Goal: Subscribe to service/newsletter

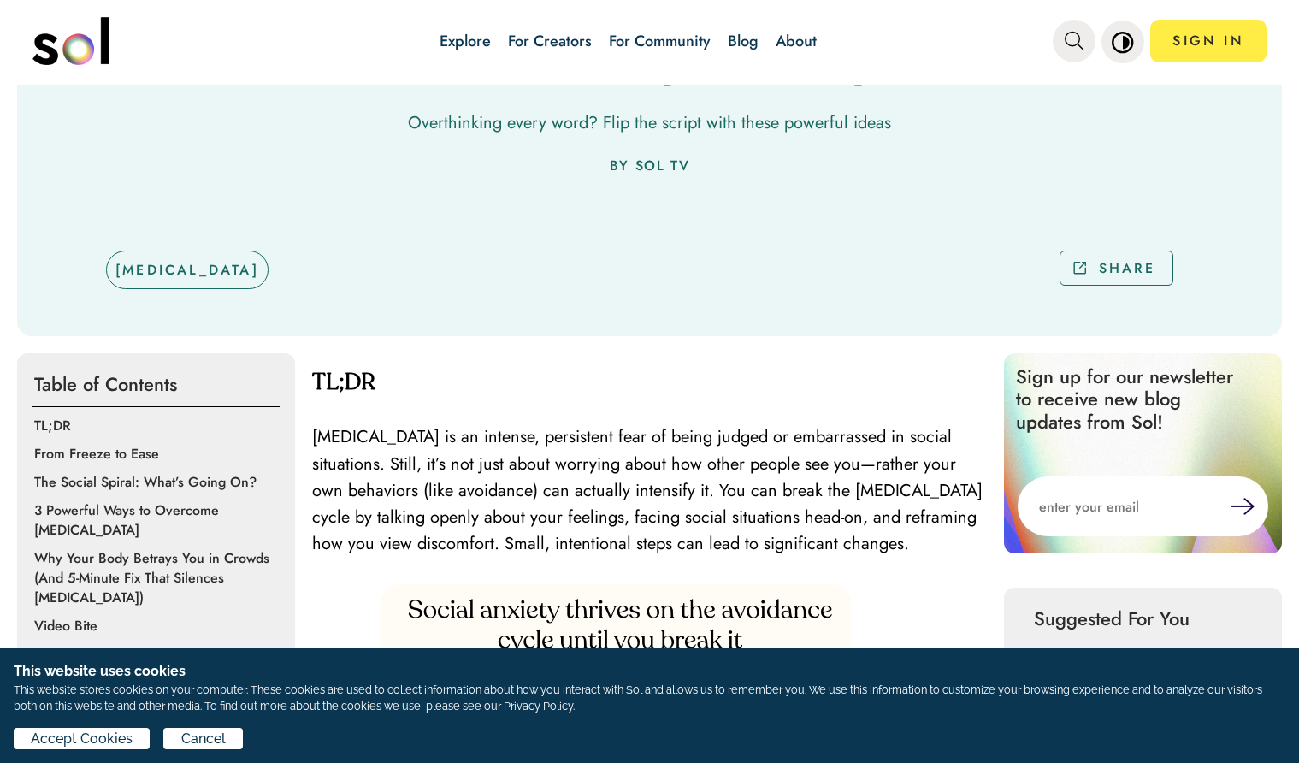
scroll to position [293, 0]
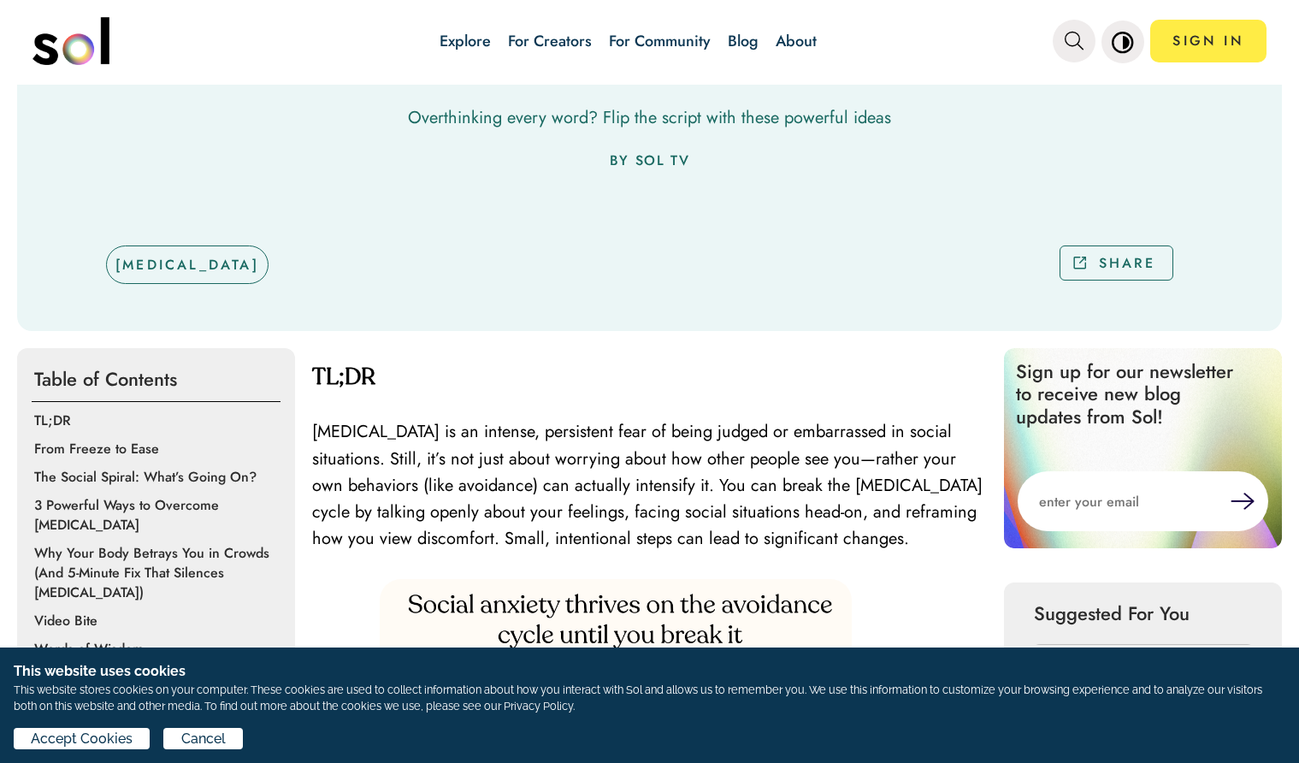
click at [1078, 506] on input "email" at bounding box center [1124, 501] width 213 height 60
type input "[EMAIL_ADDRESS][DOMAIN_NAME]"
click at [1246, 500] on button at bounding box center [1243, 501] width 24 height 17
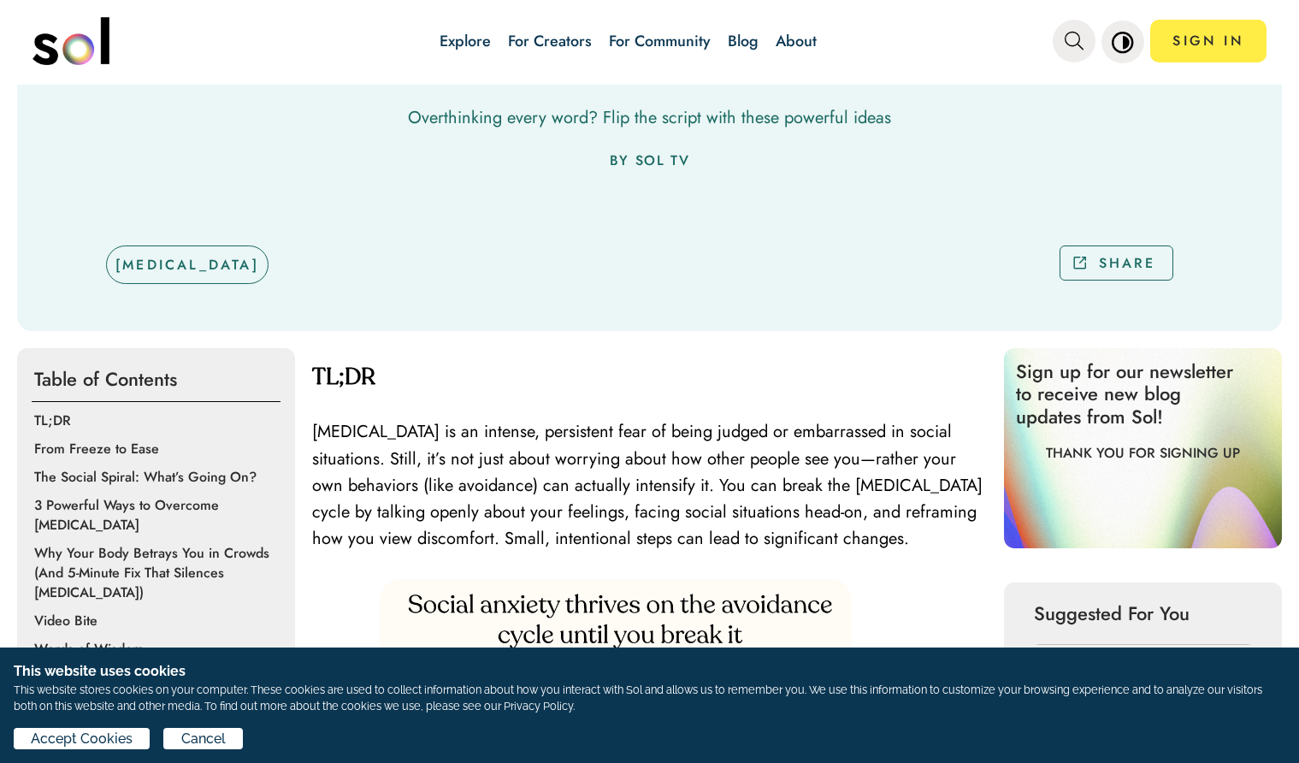
click at [1256, 681] on div at bounding box center [1144, 712] width 228 height 136
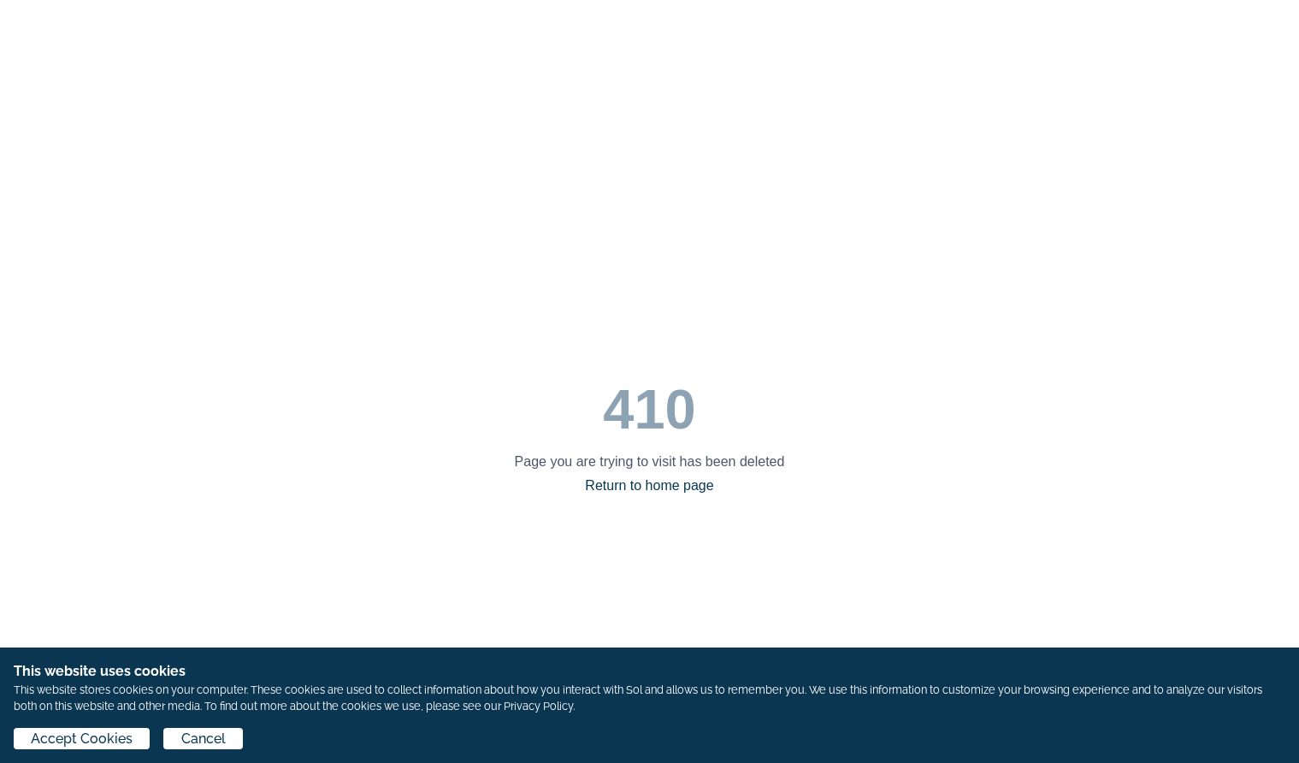
click at [653, 488] on link "Return to home page" at bounding box center [649, 485] width 128 height 15
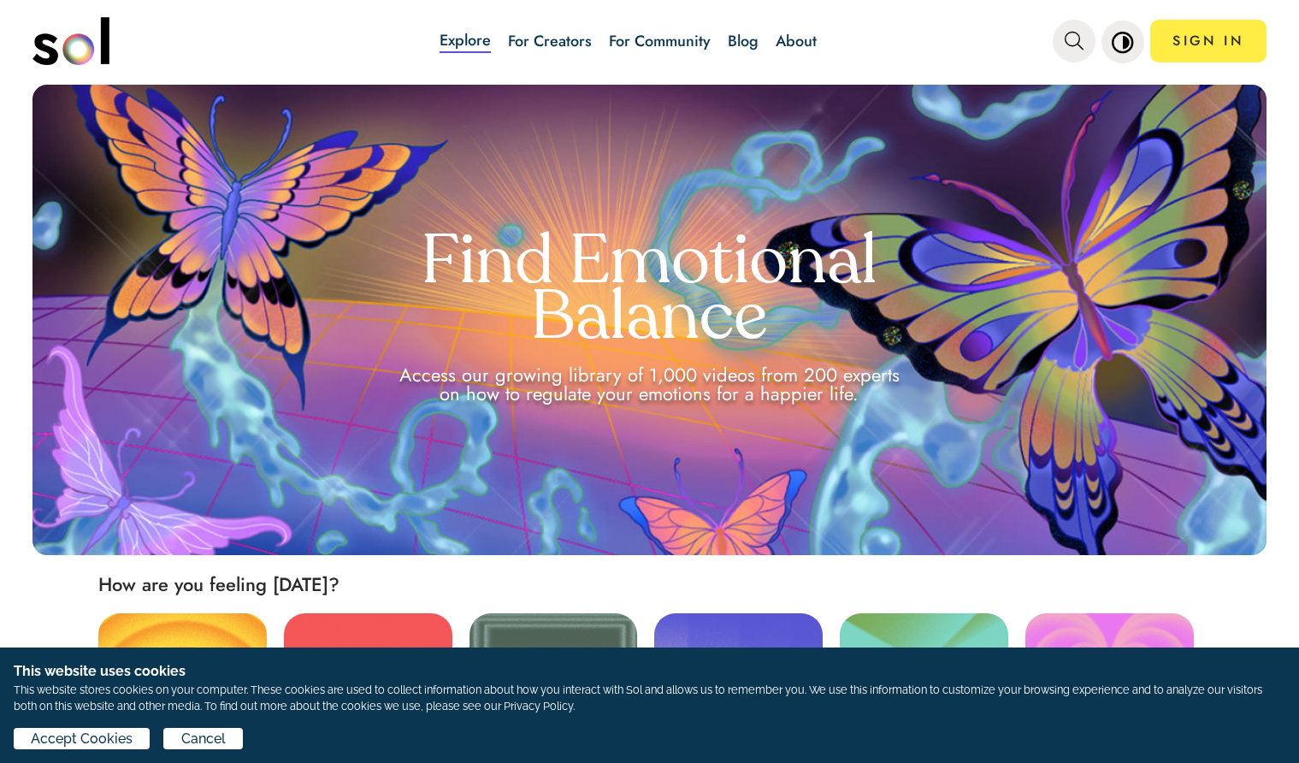
click at [1105, 663] on link "Curious" at bounding box center [1109, 664] width 168 height 103
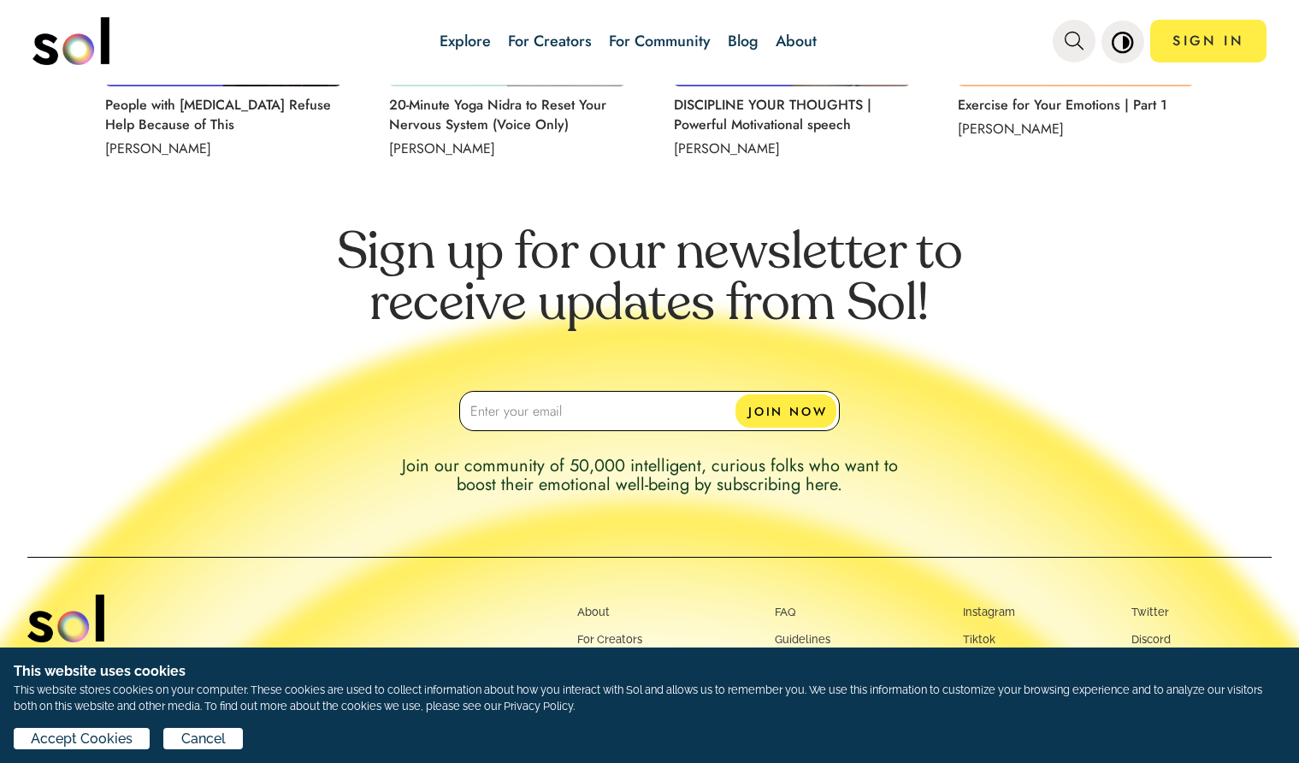
scroll to position [1576, 0]
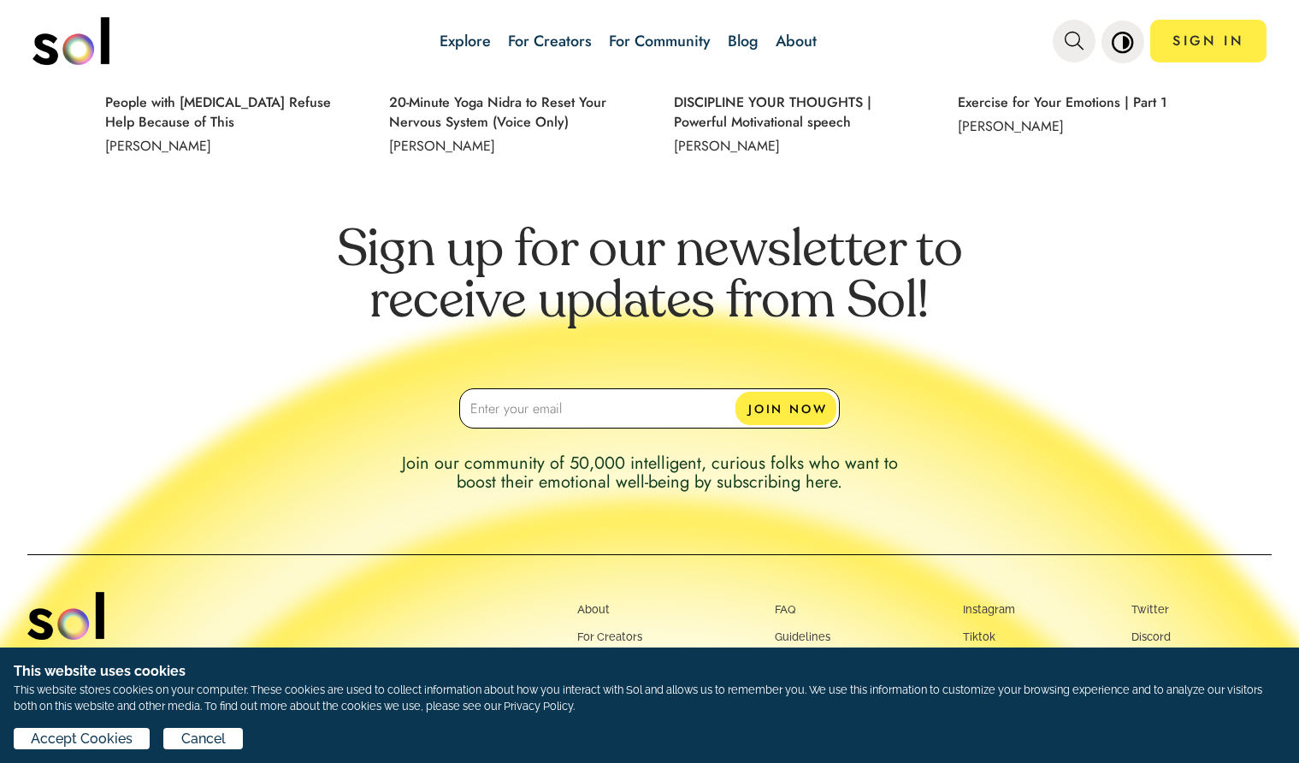
click at [515, 413] on input "email" at bounding box center [649, 408] width 381 height 40
type input "[EMAIL_ADDRESS][DOMAIN_NAME]"
click at [761, 410] on button "JOIN NOW" at bounding box center [786, 408] width 101 height 33
